Goal: Information Seeking & Learning: Learn about a topic

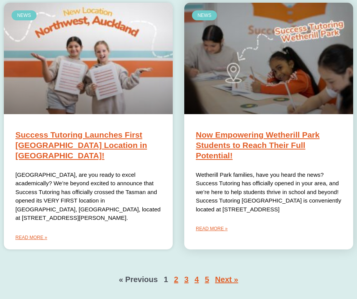
scroll to position [833, 0]
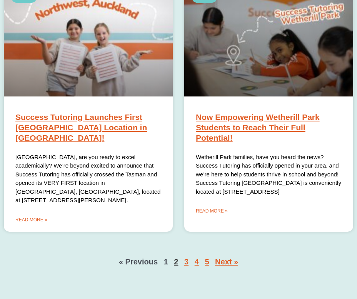
click at [175, 257] on link "Page 2" at bounding box center [176, 261] width 4 height 8
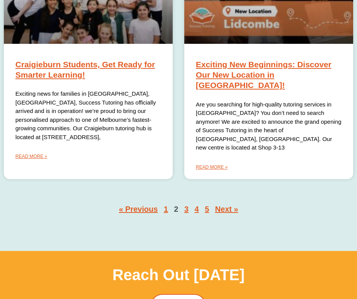
scroll to position [876, 0]
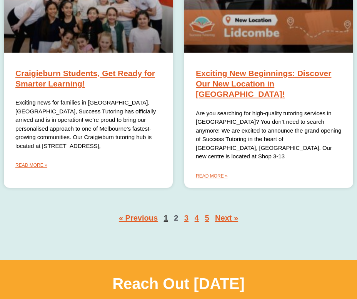
click at [164, 214] on link "Page 1" at bounding box center [166, 218] width 4 height 8
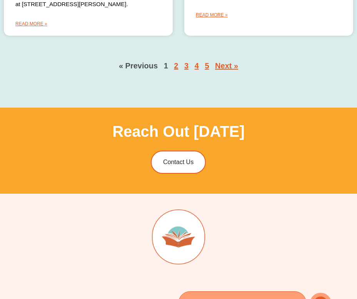
scroll to position [1026, 0]
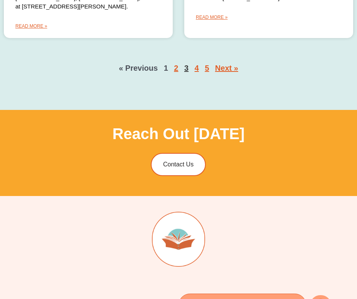
click at [185, 64] on link "Page 3" at bounding box center [186, 68] width 4 height 8
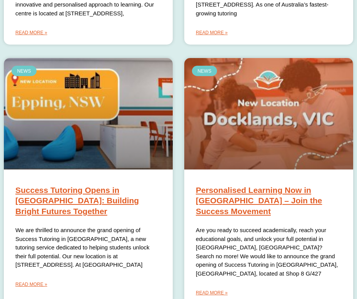
scroll to position [770, 0]
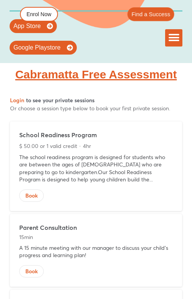
scroll to position [2378, 0]
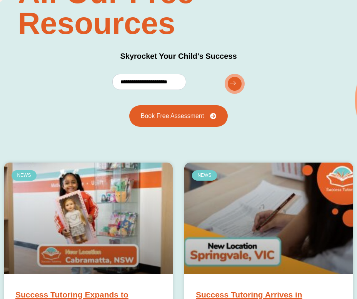
scroll to position [147, 0]
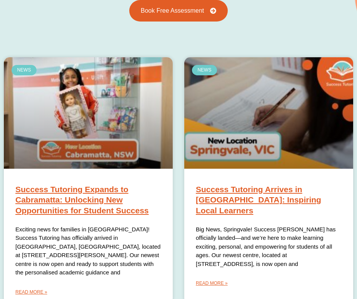
scroll to position [243, 0]
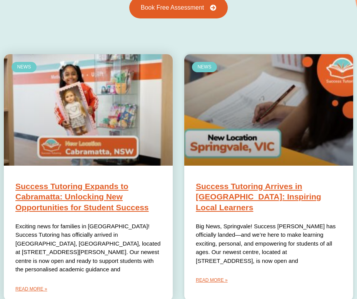
click at [77, 204] on link "Success Tutoring Expands to Cabramatta: Unlocking New Opportunities for Student…" at bounding box center [81, 197] width 133 height 30
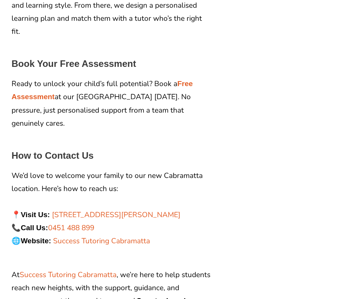
scroll to position [1639, 0]
